Goal: Task Accomplishment & Management: Use online tool/utility

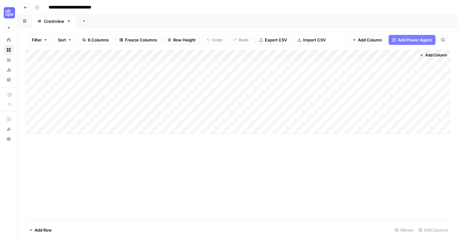
click at [388, 87] on div "Add Column" at bounding box center [237, 92] width 425 height 84
click at [403, 55] on div "Add Column" at bounding box center [237, 92] width 425 height 84
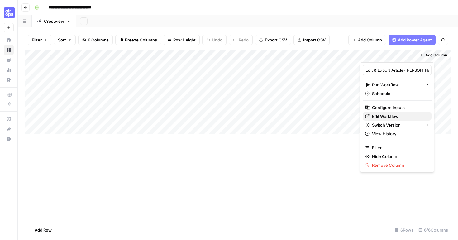
click at [400, 117] on span "Edit Workflow" at bounding box center [399, 116] width 55 height 6
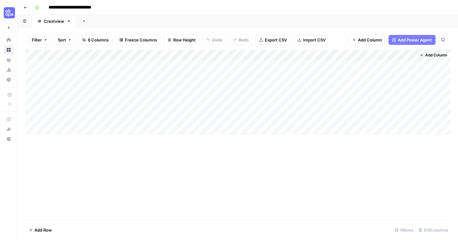
click at [387, 87] on div "Add Column" at bounding box center [237, 92] width 425 height 84
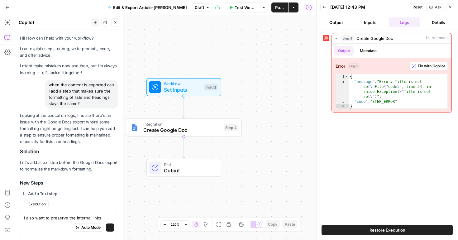
scroll to position [188, 0]
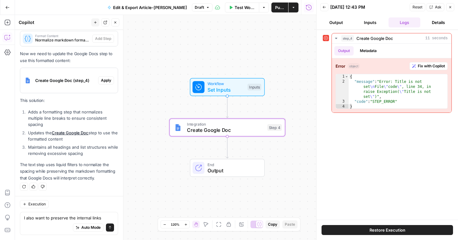
click at [108, 82] on span "Apply" at bounding box center [106, 81] width 10 height 6
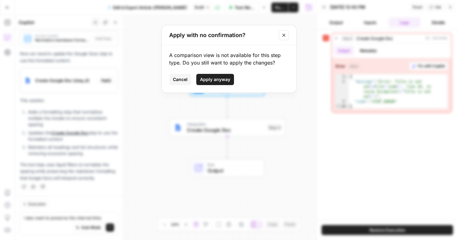
click at [218, 77] on span "Apply anyway" at bounding box center [215, 79] width 30 height 6
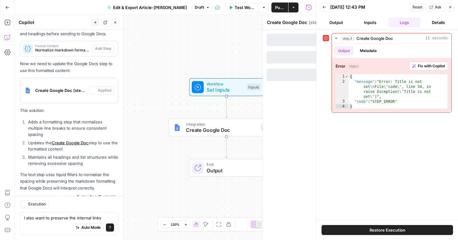
scroll to position [198, 0]
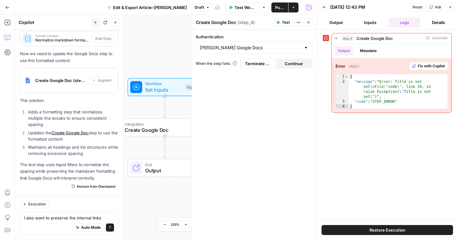
click at [109, 54] on p "Now we need to update the Google Docs step to use this formatted content:" at bounding box center [69, 56] width 98 height 13
click at [103, 131] on li "Updates the Create Google Doc step to use the formatted content" at bounding box center [72, 136] width 92 height 12
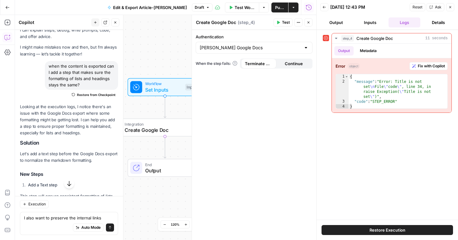
scroll to position [0, 0]
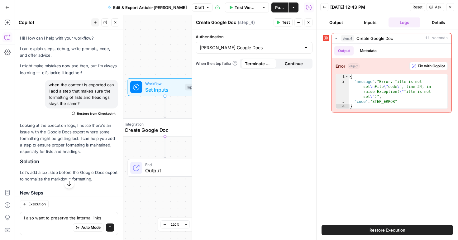
drag, startPoint x: 102, startPoint y: 142, endPoint x: 106, endPoint y: 46, distance: 96.4
click at [106, 46] on div "Hi! How can I help with your workflow? I can explain steps, debug, write prompt…" at bounding box center [69, 212] width 108 height 364
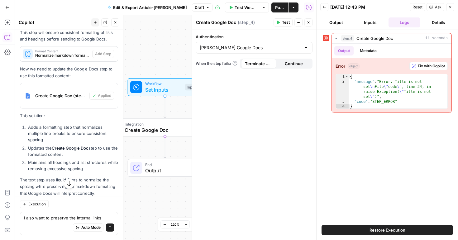
scroll to position [198, 0]
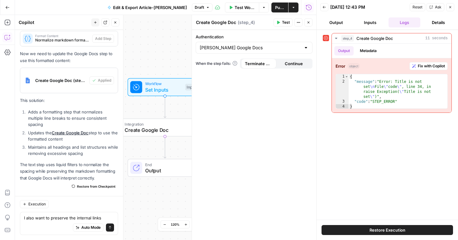
click at [449, 7] on icon "button" at bounding box center [450, 7] width 2 height 2
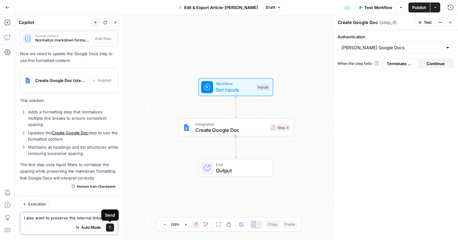
click at [111, 228] on icon "submit" at bounding box center [110, 228] width 4 height 4
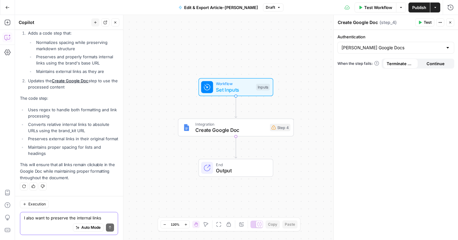
scroll to position [554, 0]
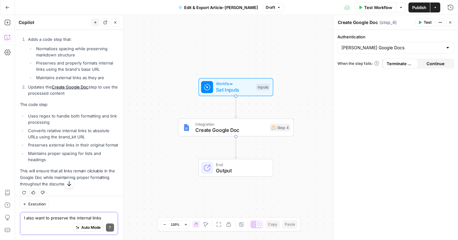
drag, startPoint x: 107, startPoint y: 159, endPoint x: 107, endPoint y: 47, distance: 111.6
click at [107, 47] on div "I'll help you modify the solution to preserve internal links while also maintai…" at bounding box center [69, 23] width 98 height 329
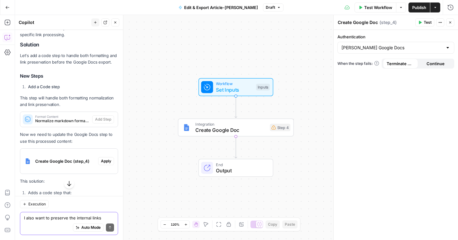
scroll to position [399, 0]
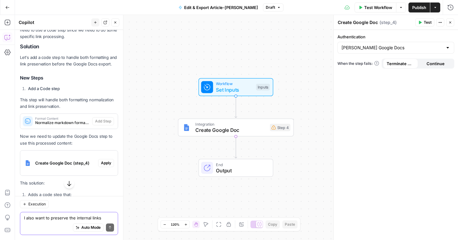
drag, startPoint x: 93, startPoint y: 69, endPoint x: 79, endPoint y: 202, distance: 134.1
click at [79, 202] on div "Hi! How can I help with your workflow? I can explain steps, debug, write prompt…" at bounding box center [69, 135] width 108 height 210
click at [68, 187] on button "button" at bounding box center [69, 184] width 10 height 10
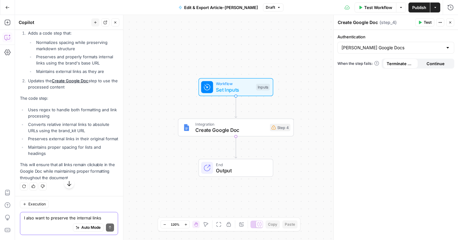
scroll to position [560, 0]
click at [109, 169] on p "This will ensure that all links remain clickable in the Google Doc while mainta…" at bounding box center [69, 171] width 98 height 20
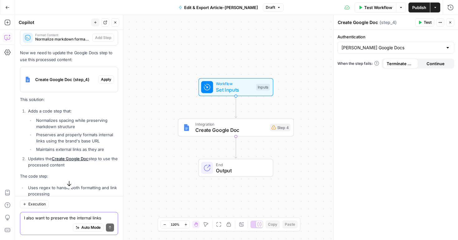
scroll to position [477, 0]
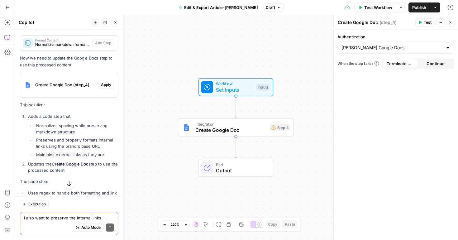
drag, startPoint x: 111, startPoint y: 138, endPoint x: 112, endPoint y: 70, distance: 67.3
click at [112, 70] on div "I'll help you modify the solution to preserve internal links while also maintai…" at bounding box center [69, 99] width 98 height 329
click at [103, 87] on span "Apply" at bounding box center [106, 85] width 10 height 6
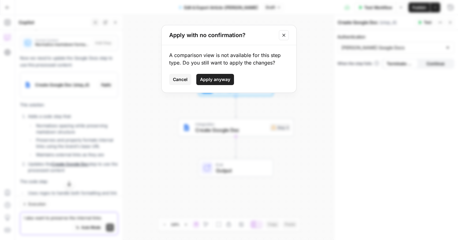
click at [223, 81] on span "Apply anyway" at bounding box center [215, 79] width 30 height 6
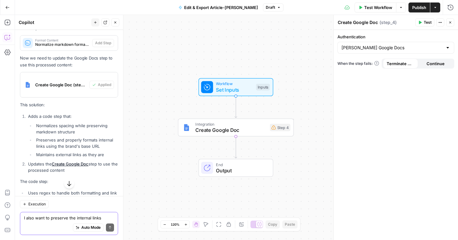
click at [418, 7] on span "Publish" at bounding box center [419, 7] width 14 height 6
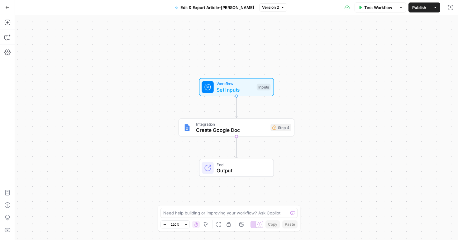
click at [267, 87] on div "Inputs" at bounding box center [264, 87] width 14 height 7
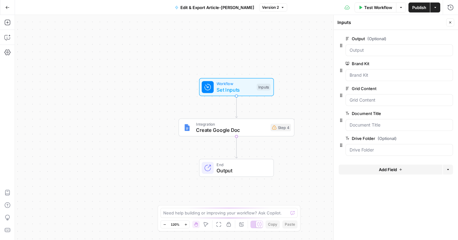
click at [404, 70] on div at bounding box center [400, 75] width 108 height 12
click at [407, 77] on Kit "Brand Kit" at bounding box center [399, 75] width 99 height 6
click at [260, 74] on span "Test Step" at bounding box center [257, 73] width 20 height 7
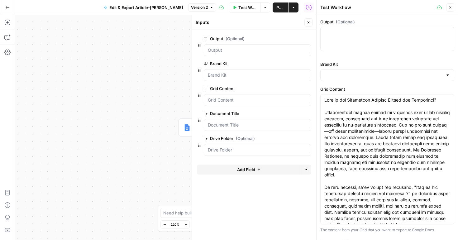
type input "Crestview Recovery"
click at [127, 104] on div "Workflow Set Inputs Inputs Integration Create Google Doc Step 4 End Output" at bounding box center [165, 127] width 301 height 225
click at [452, 8] on button "Close" at bounding box center [450, 7] width 8 height 8
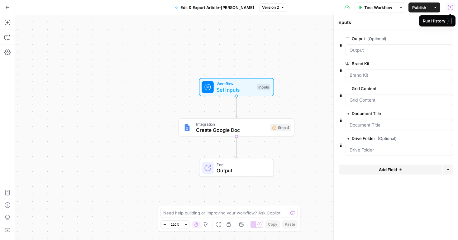
click at [422, 7] on span "Publish" at bounding box center [419, 7] width 14 height 6
